Goal: Information Seeking & Learning: Learn about a topic

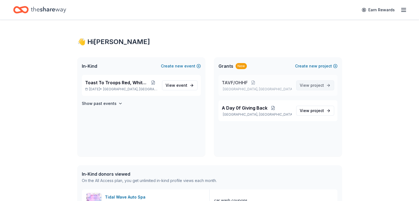
click at [311, 84] on span "project" at bounding box center [316, 85] width 13 height 5
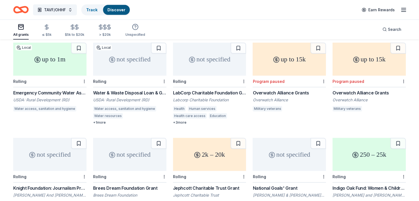
scroll to position [1585, 0]
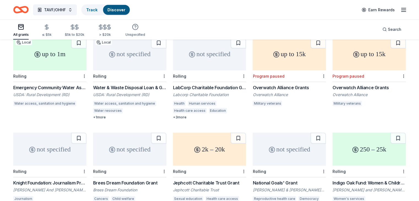
click at [200, 84] on div "LabCorp Charitable Foundation Grants" at bounding box center [209, 87] width 73 height 7
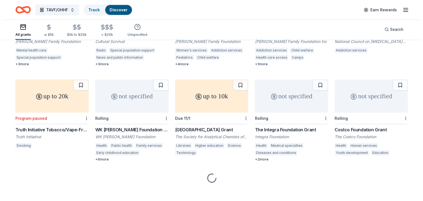
scroll to position [2020, 0]
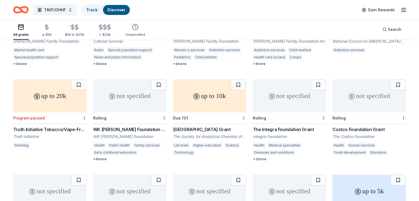
click at [194, 126] on div "[GEOGRAPHIC_DATA] Grant" at bounding box center [209, 129] width 73 height 7
click at [77, 9] on button "TAVF/OHHF" at bounding box center [55, 9] width 44 height 11
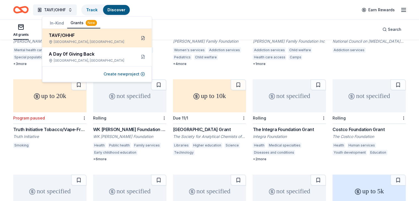
click at [144, 37] on button at bounding box center [142, 38] width 9 height 9
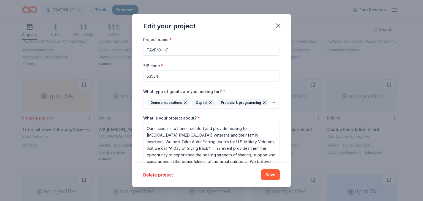
click at [270, 103] on button "General operations Capital Projects & programming" at bounding box center [211, 103] width 137 height 12
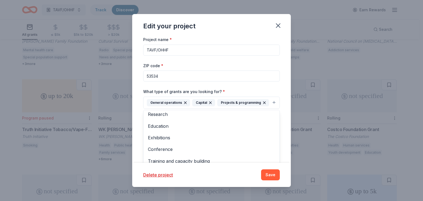
scroll to position [0, 0]
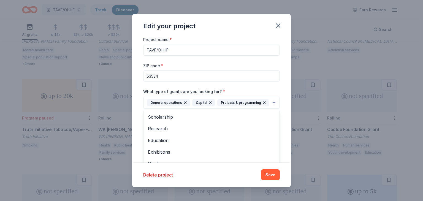
click at [250, 60] on div "Project name * TAVF/OHHF ZIP code * 53534 What type of grants are you looking f…" at bounding box center [211, 144] width 137 height 216
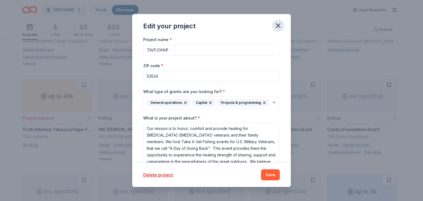
click at [280, 24] on icon "button" at bounding box center [278, 26] width 8 height 8
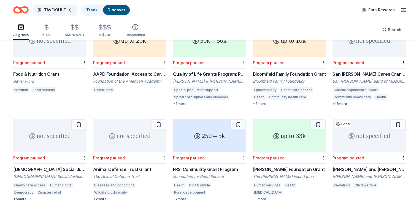
scroll to position [7133, 0]
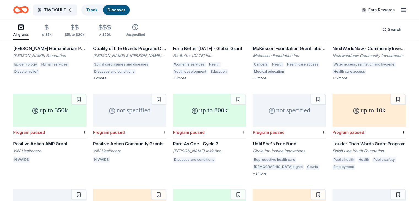
click at [29, 32] on div "All grants" at bounding box center [20, 34] width 15 height 4
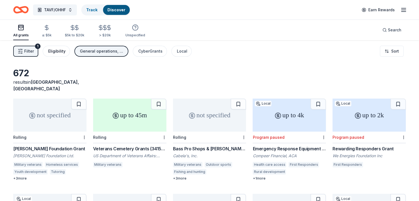
click at [63, 52] on div "Eligibility" at bounding box center [56, 51] width 17 height 7
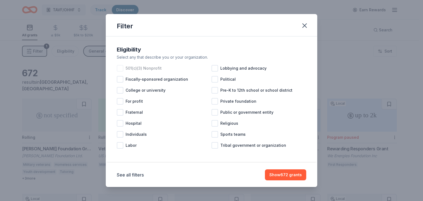
click at [119, 67] on div at bounding box center [120, 68] width 7 height 7
click at [275, 175] on button "Show 557 grants" at bounding box center [285, 174] width 41 height 11
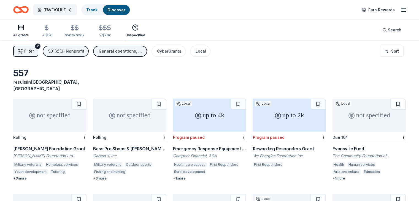
click at [141, 36] on div "Unspecified" at bounding box center [135, 35] width 20 height 4
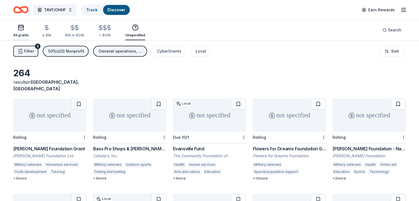
click at [24, 29] on icon "button" at bounding box center [21, 27] width 7 height 7
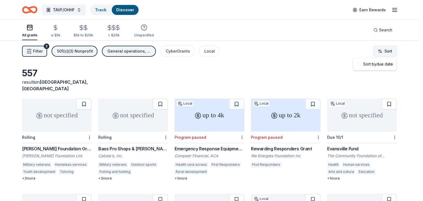
click at [387, 51] on html "TAVF/OHHF Track Discover Earn Rewards All grants ≤ $5k $5k to $20k > $20k Unspe…" at bounding box center [211, 100] width 423 height 201
click at [314, 63] on html "TAVF/OHHF Track Discover Earn Rewards All grants ≤ $5k $5k to $20k > $20k Unspe…" at bounding box center [211, 100] width 423 height 201
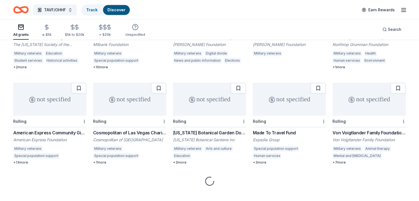
scroll to position [303, 0]
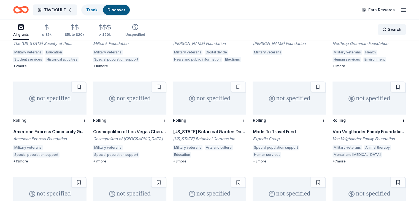
click at [388, 29] on span "Search" at bounding box center [394, 29] width 13 height 7
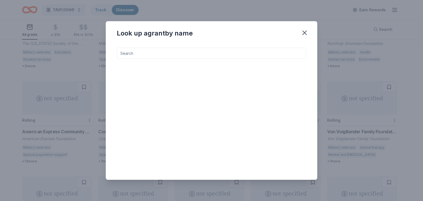
click at [166, 53] on input at bounding box center [211, 53] width 189 height 11
click at [302, 32] on icon "button" at bounding box center [305, 33] width 8 height 8
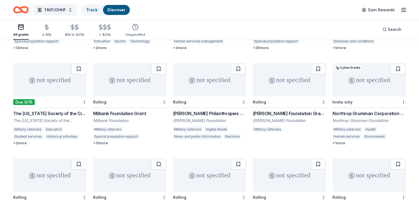
scroll to position [220, 0]
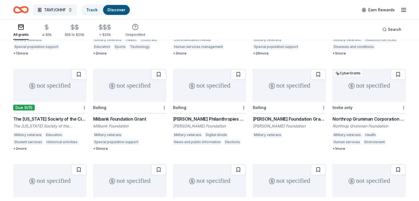
click at [400, 9] on icon "button" at bounding box center [403, 10] width 7 height 7
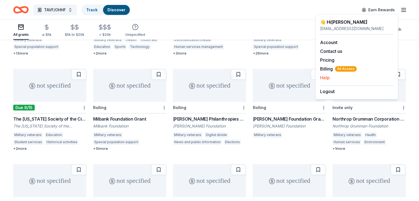
click at [323, 76] on button "Help" at bounding box center [325, 77] width 10 height 7
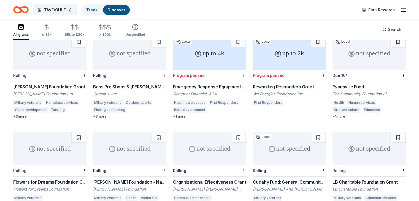
scroll to position [28, 0]
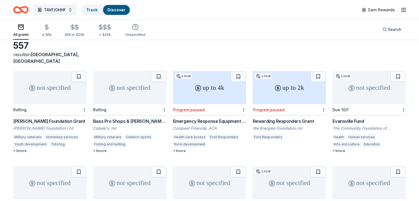
click at [400, 9] on icon "button" at bounding box center [403, 10] width 7 height 7
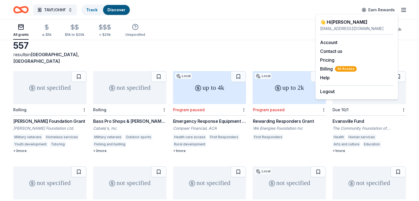
click at [238, 11] on div "TAVF/OHHF Track Discover Earn Rewards" at bounding box center [209, 9] width 392 height 13
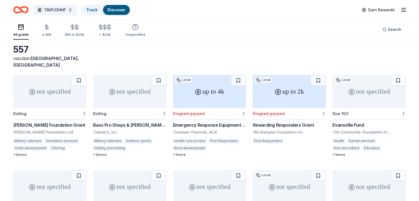
scroll to position [0, 0]
